Goal: Use online tool/utility: Utilize a website feature to perform a specific function

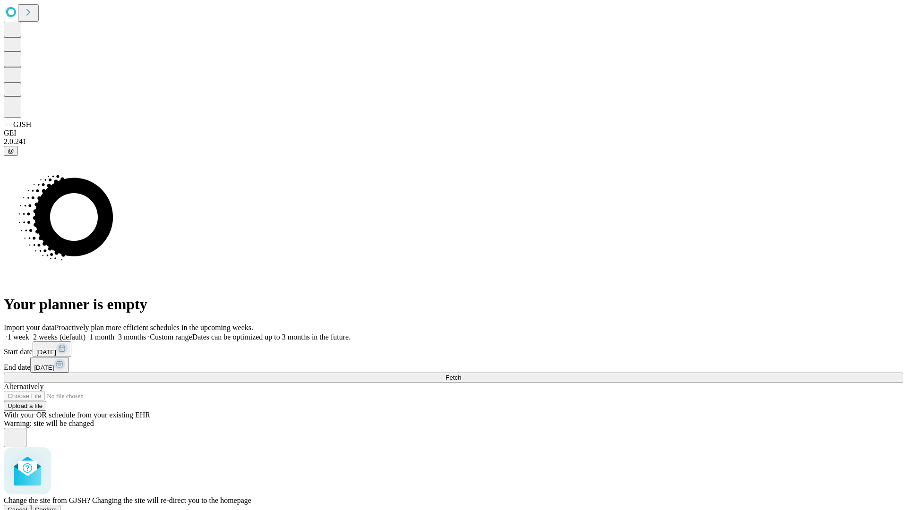
click at [57, 507] on span "Confirm" at bounding box center [46, 510] width 22 height 7
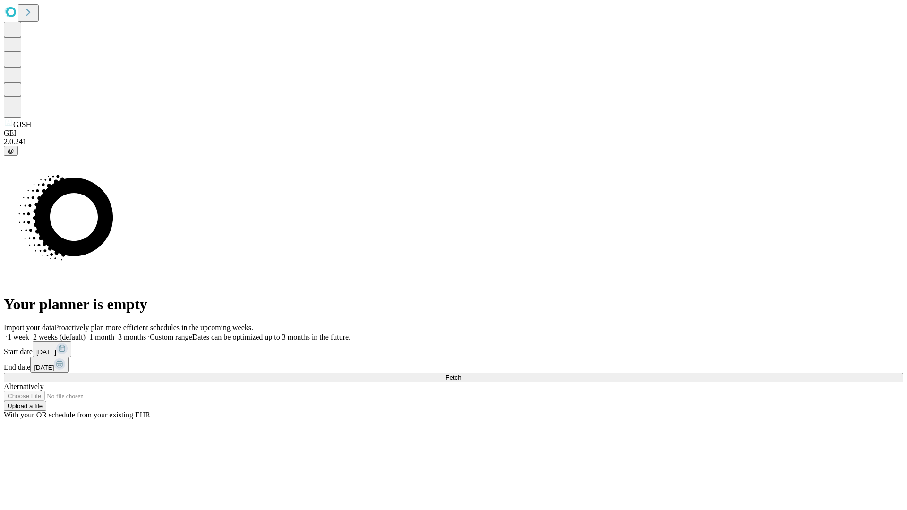
click at [29, 333] on label "1 week" at bounding box center [17, 337] width 26 height 8
click at [461, 374] on span "Fetch" at bounding box center [454, 377] width 16 height 7
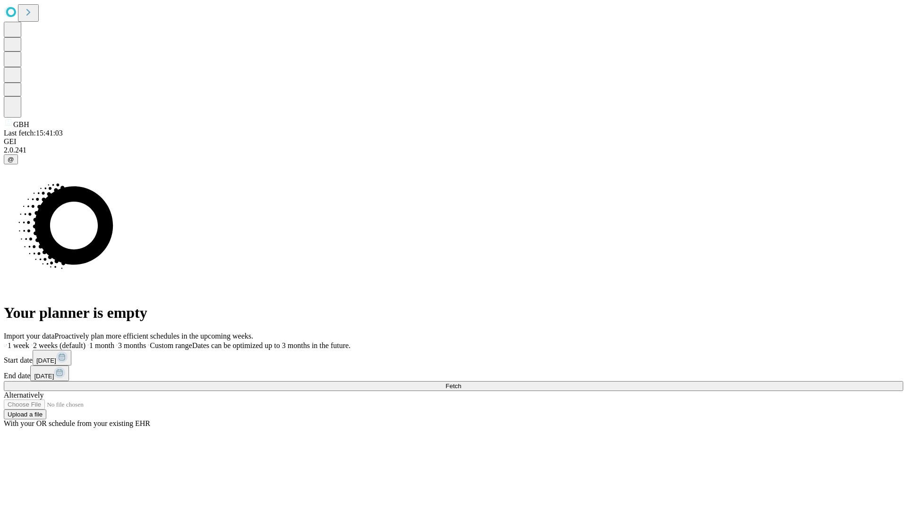
click at [461, 383] on span "Fetch" at bounding box center [454, 386] width 16 height 7
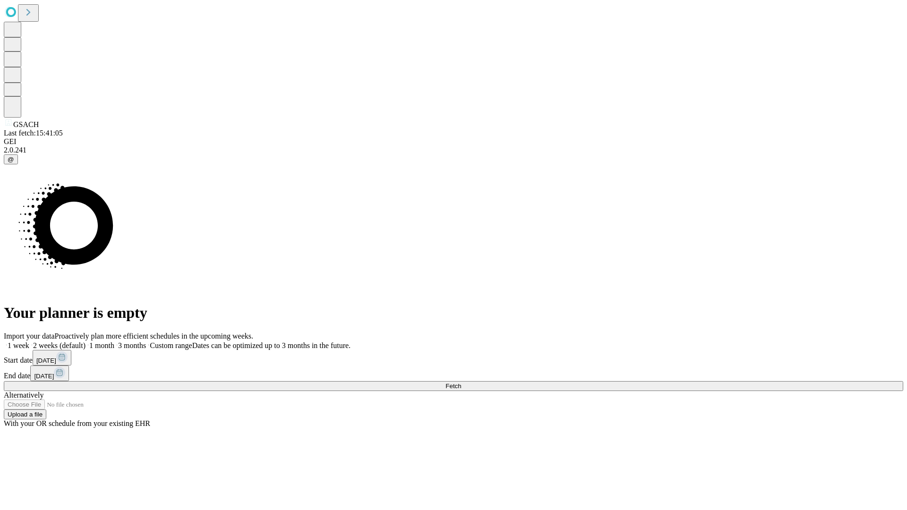
click at [29, 342] on label "1 week" at bounding box center [17, 346] width 26 height 8
click at [461, 383] on span "Fetch" at bounding box center [454, 386] width 16 height 7
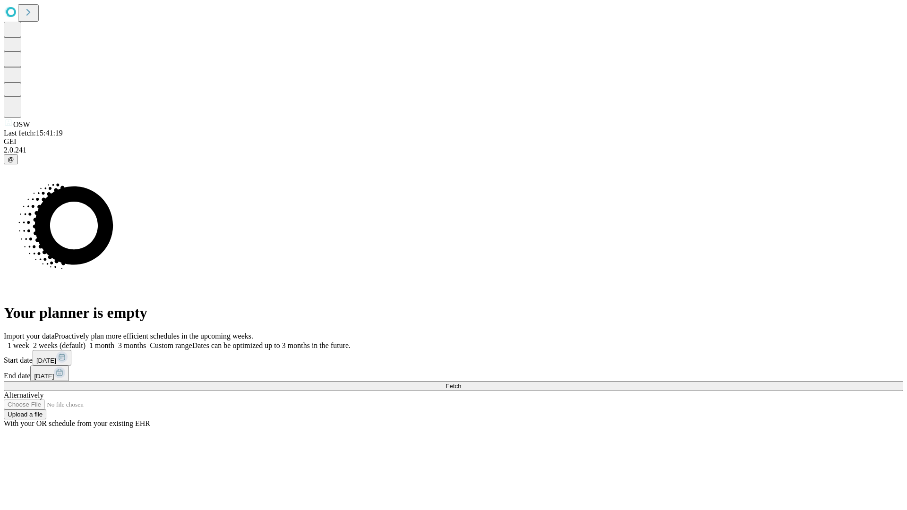
click at [29, 342] on label "1 week" at bounding box center [17, 346] width 26 height 8
click at [461, 383] on span "Fetch" at bounding box center [454, 386] width 16 height 7
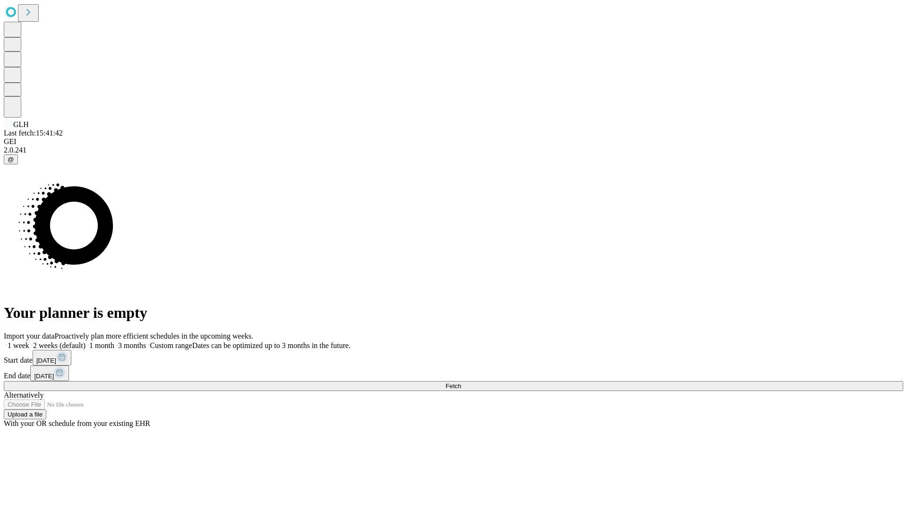
click at [29, 342] on label "1 week" at bounding box center [17, 346] width 26 height 8
click at [461, 383] on span "Fetch" at bounding box center [454, 386] width 16 height 7
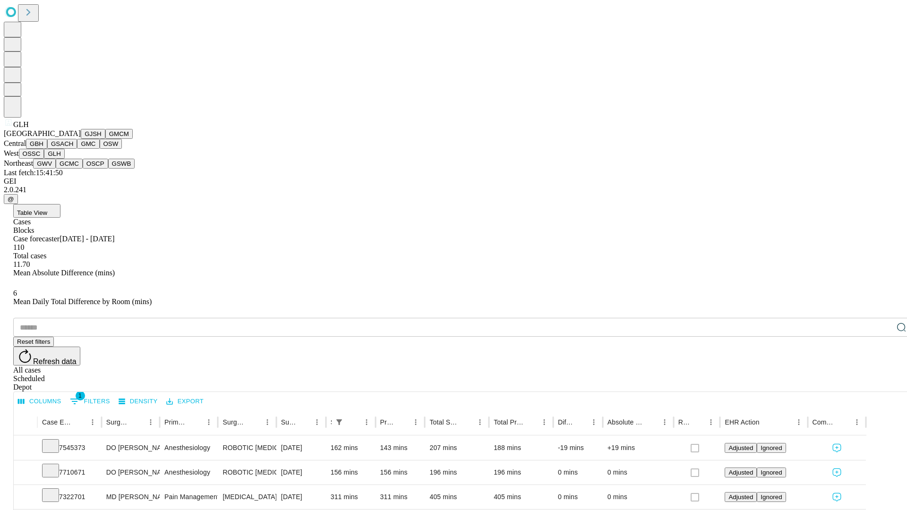
click at [56, 169] on button "GWV" at bounding box center [44, 164] width 23 height 10
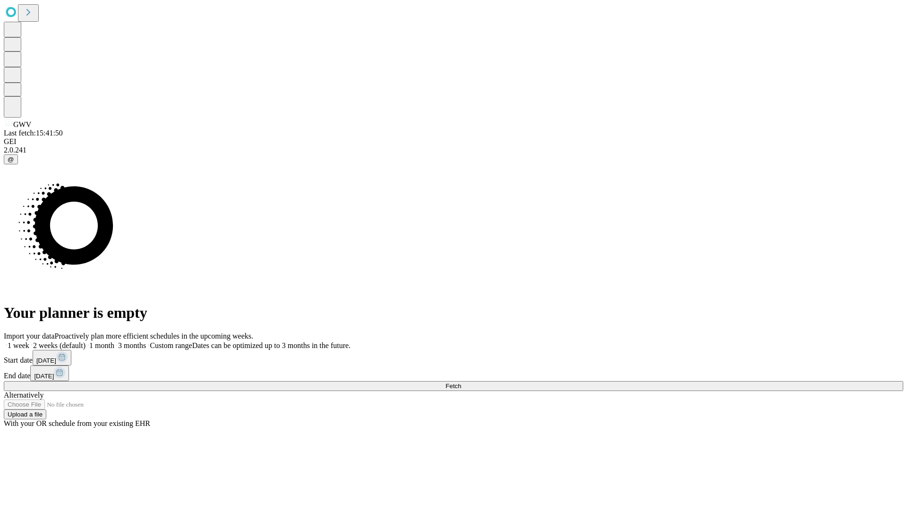
click at [29, 342] on label "1 week" at bounding box center [17, 346] width 26 height 8
click at [461, 383] on span "Fetch" at bounding box center [454, 386] width 16 height 7
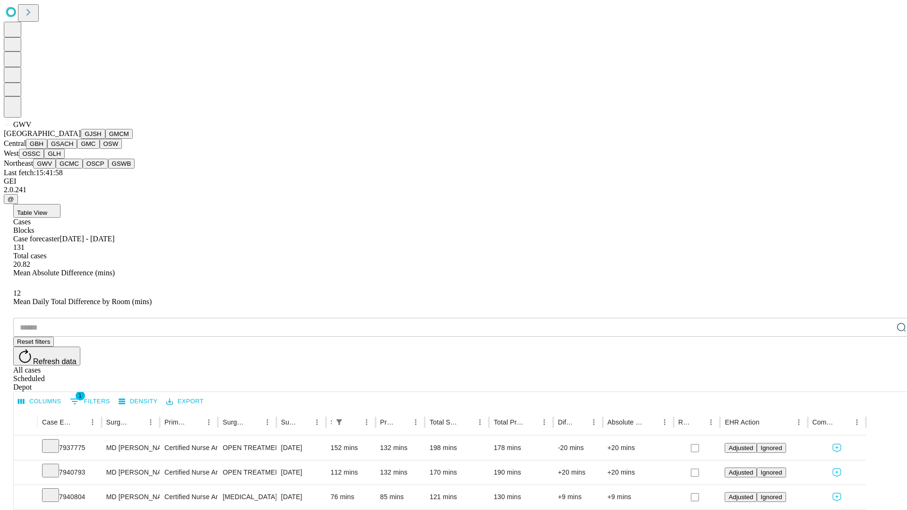
click at [73, 169] on button "GCMC" at bounding box center [69, 164] width 27 height 10
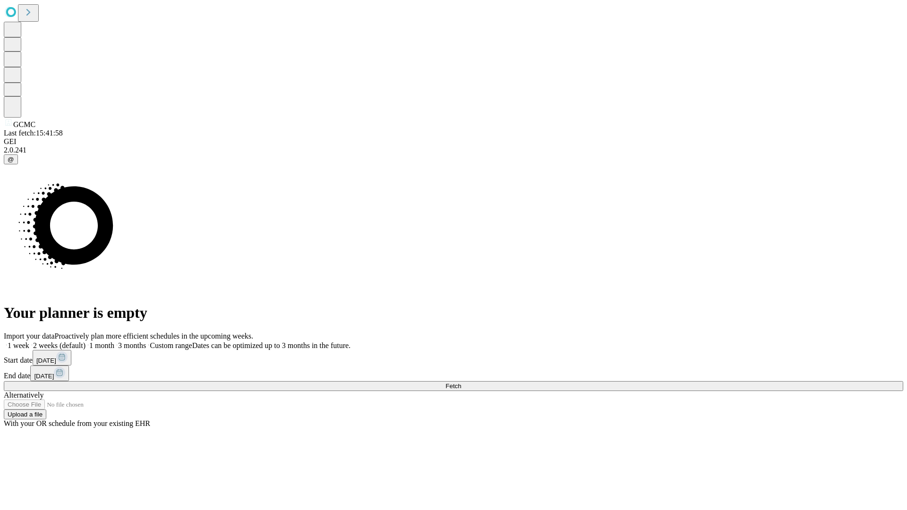
click at [29, 342] on label "1 week" at bounding box center [17, 346] width 26 height 8
click at [461, 383] on span "Fetch" at bounding box center [454, 386] width 16 height 7
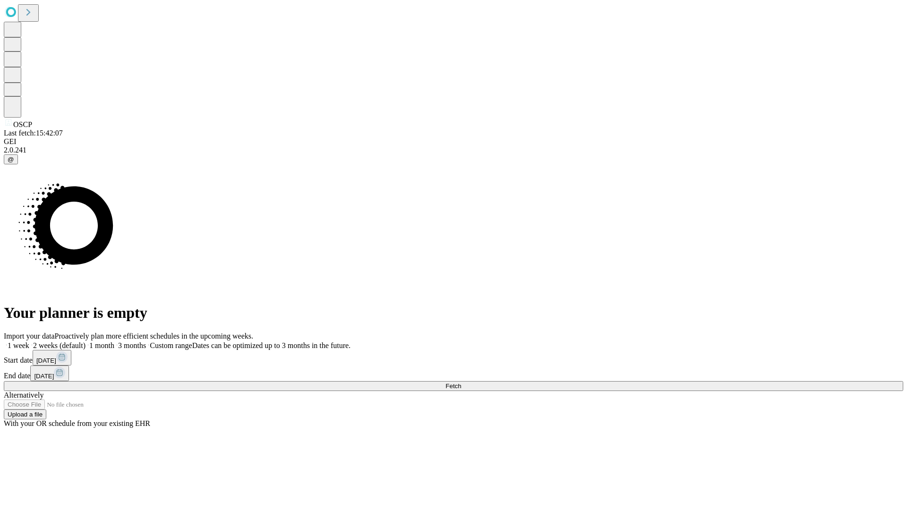
click at [29, 342] on label "1 week" at bounding box center [17, 346] width 26 height 8
click at [461, 383] on span "Fetch" at bounding box center [454, 386] width 16 height 7
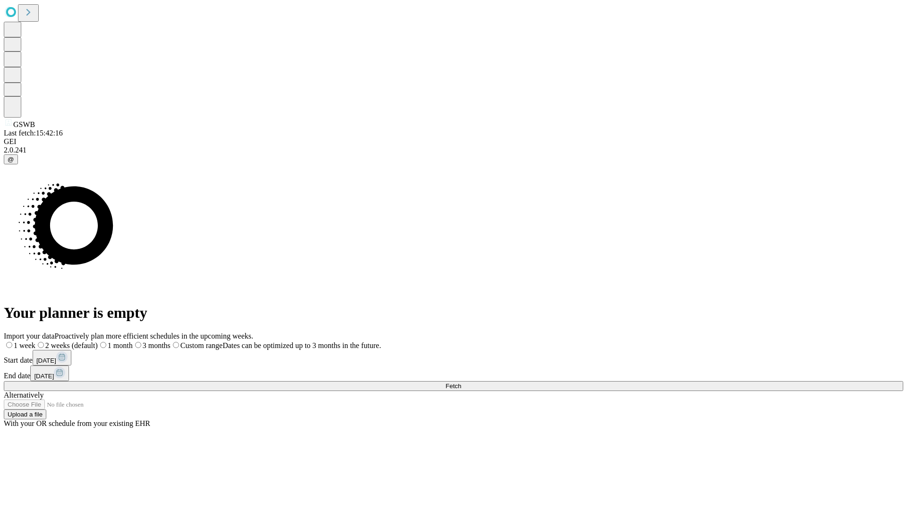
click at [35, 342] on label "1 week" at bounding box center [20, 346] width 32 height 8
click at [461, 383] on span "Fetch" at bounding box center [454, 386] width 16 height 7
